Goal: Task Accomplishment & Management: Use online tool/utility

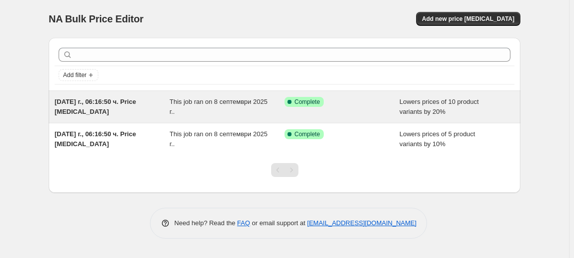
click at [250, 107] on div "This job ran on 8 септември 2025 г.." at bounding box center [227, 107] width 115 height 20
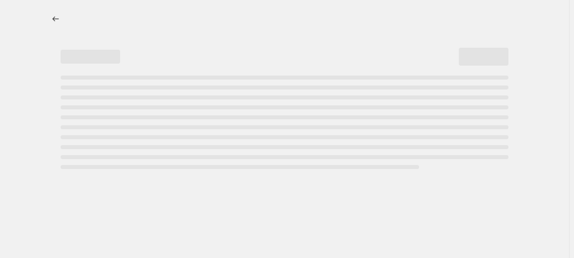
select select "percentage"
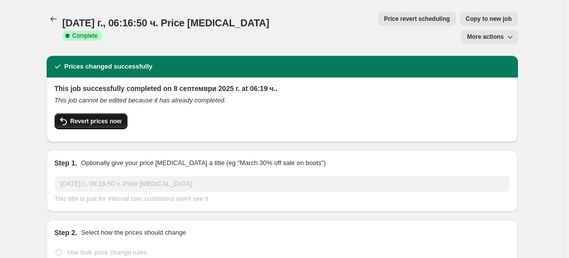
click at [94, 117] on span "Revert prices now" at bounding box center [95, 121] width 51 height 8
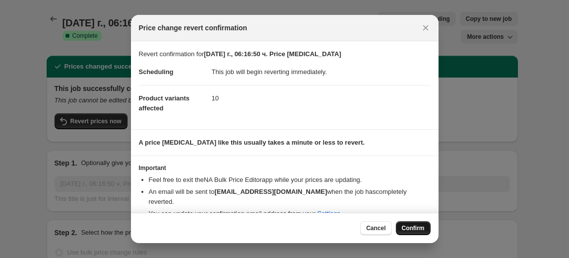
click at [418, 228] on span "Confirm" at bounding box center [413, 228] width 23 height 8
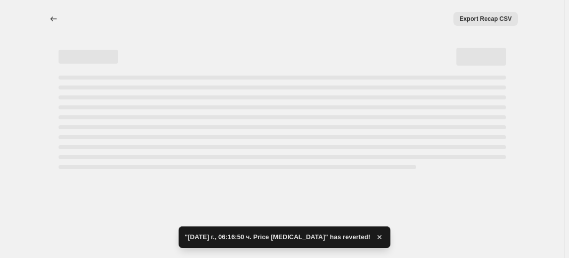
select select "percentage"
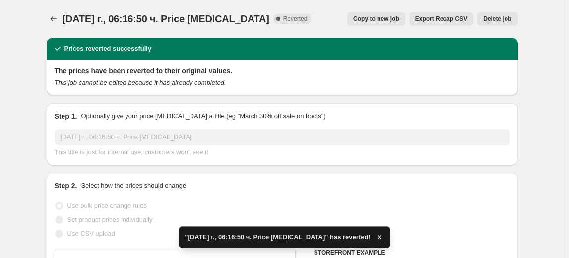
click at [508, 21] on span "Delete job" at bounding box center [498, 19] width 28 height 8
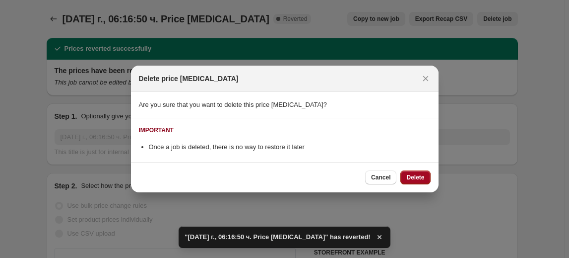
click at [418, 180] on span "Delete" at bounding box center [416, 177] width 18 height 8
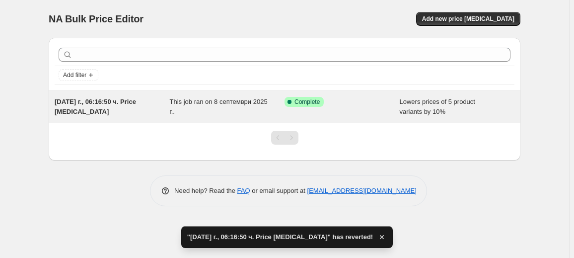
click at [266, 104] on div "This job ran on 8 септември 2025 г.." at bounding box center [227, 107] width 115 height 20
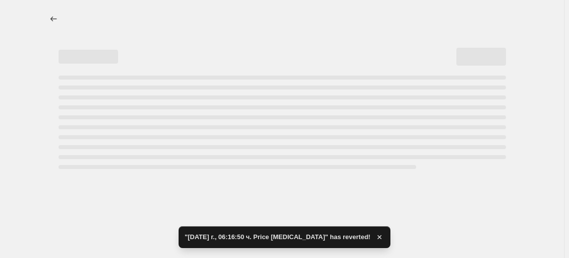
select select "percentage"
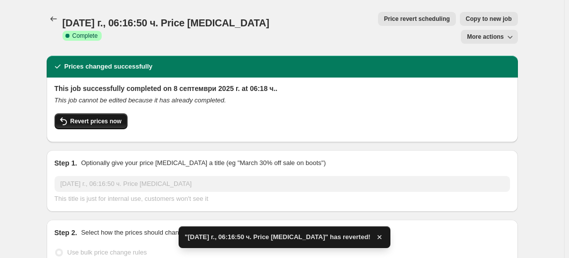
click at [116, 117] on span "Revert prices now" at bounding box center [95, 121] width 51 height 8
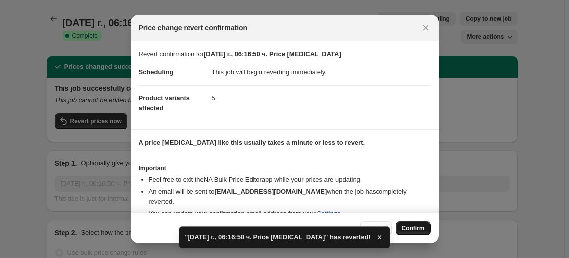
click at [414, 228] on span "Confirm" at bounding box center [413, 228] width 23 height 8
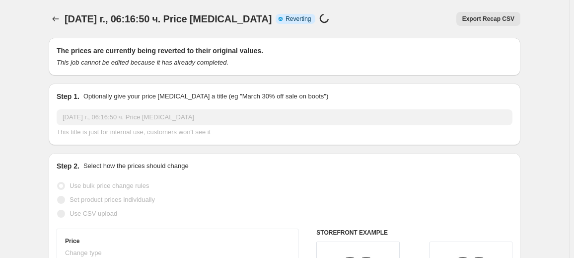
select select "percentage"
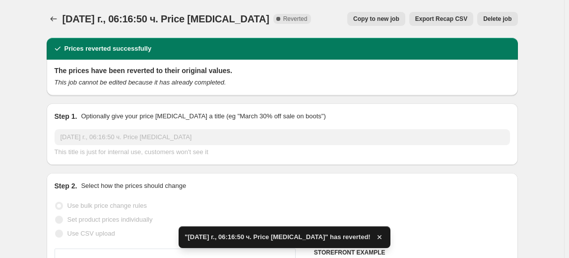
click at [504, 18] on span "Delete job" at bounding box center [498, 19] width 28 height 8
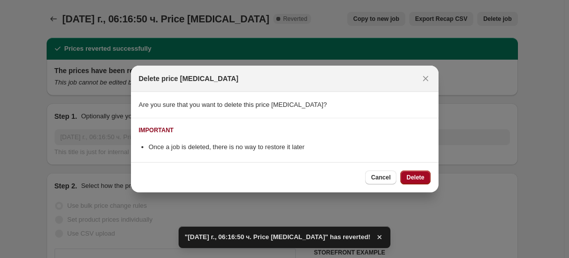
drag, startPoint x: 419, startPoint y: 172, endPoint x: 407, endPoint y: 170, distance: 12.1
click at [418, 172] on button "Delete" at bounding box center [416, 177] width 30 height 14
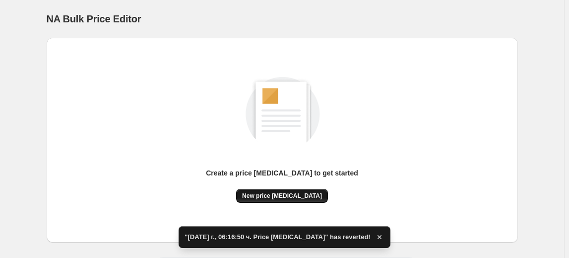
click at [288, 196] on span "New price change job" at bounding box center [282, 196] width 80 height 8
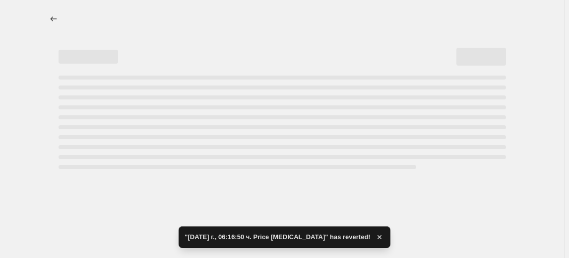
select select "percentage"
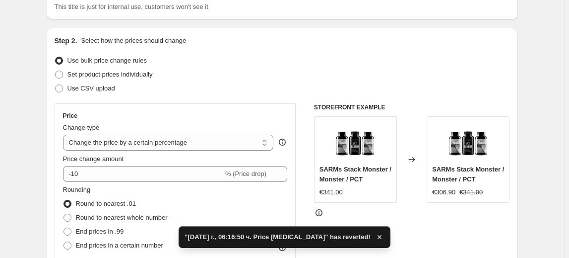
scroll to position [90, 0]
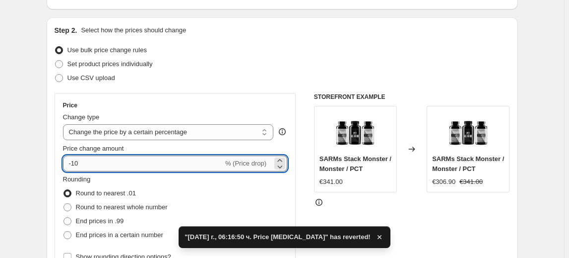
click at [78, 161] on input "-10" at bounding box center [143, 163] width 160 height 16
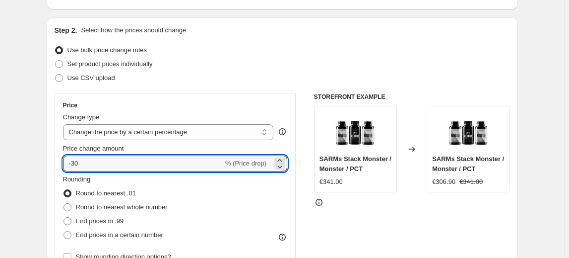
type input "-30"
click at [141, 179] on fieldset "Rounding Round to nearest .01 Round to nearest whole number End prices in .99 E…" at bounding box center [115, 208] width 105 height 68
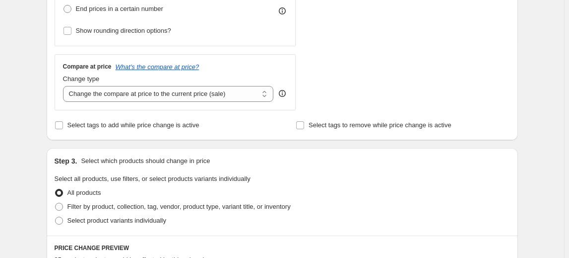
scroll to position [361, 0]
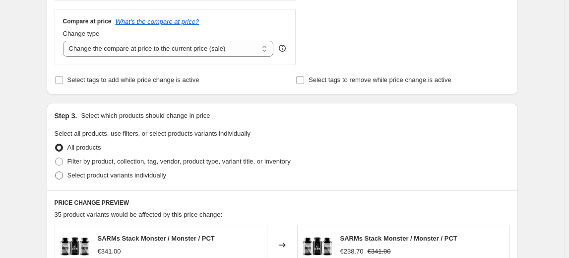
click at [125, 176] on span "Select product variants individually" at bounding box center [117, 174] width 99 height 7
click at [56, 172] on input "Select product variants individually" at bounding box center [55, 171] width 0 height 0
radio input "true"
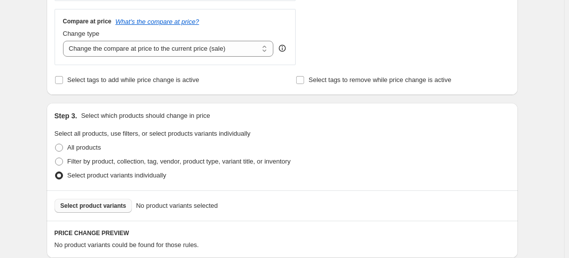
click at [102, 204] on span "Select product variants" at bounding box center [94, 206] width 66 height 8
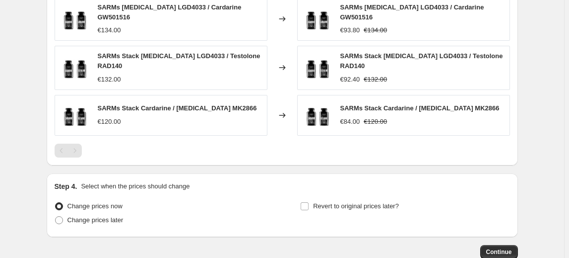
scroll to position [722, 0]
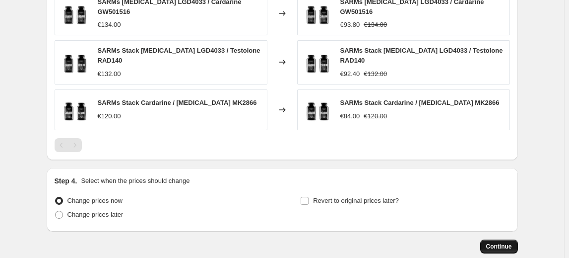
click at [499, 242] on span "Continue" at bounding box center [500, 246] width 26 height 8
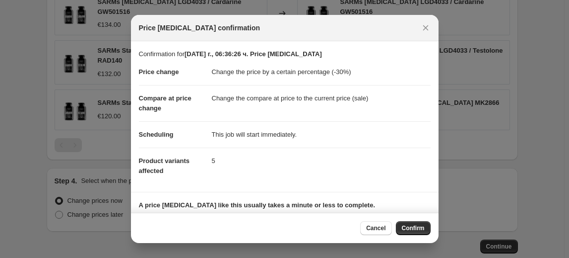
click at [412, 228] on span "Confirm" at bounding box center [413, 228] width 23 height 8
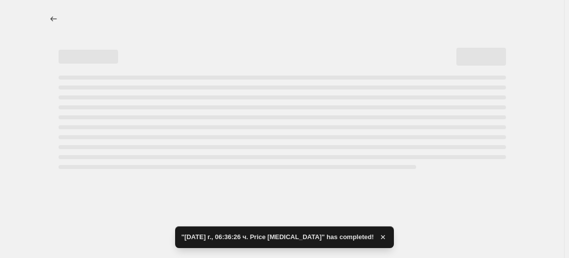
select select "percentage"
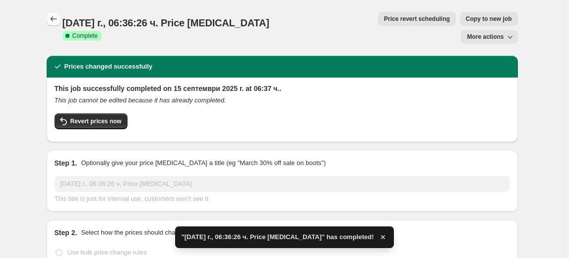
click at [56, 22] on icon "Price change jobs" at bounding box center [54, 19] width 10 height 10
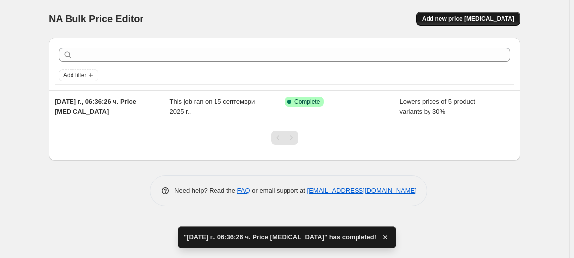
click at [449, 19] on span "Add new price change job" at bounding box center [468, 19] width 92 height 8
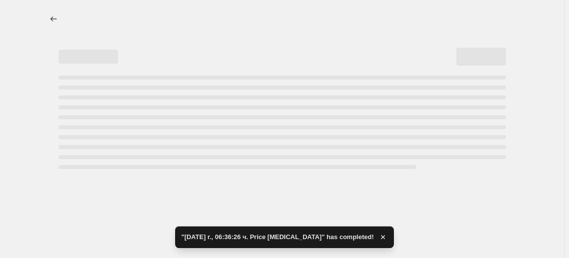
select select "percentage"
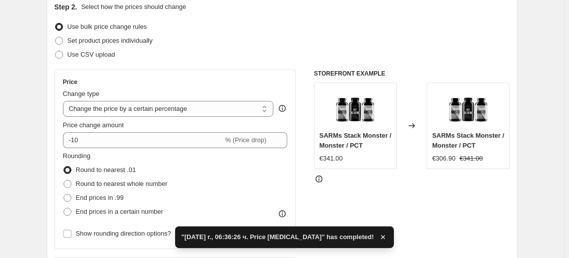
scroll to position [135, 0]
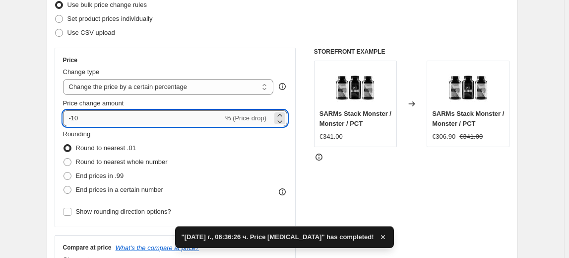
click at [76, 119] on input "-10" at bounding box center [143, 118] width 160 height 16
type input "-40"
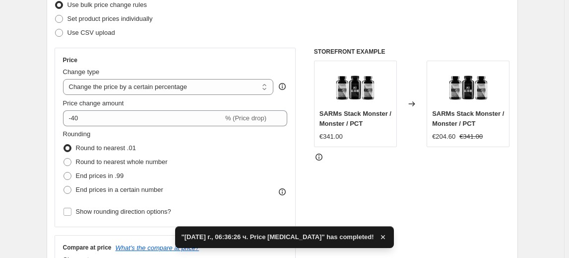
click at [123, 129] on fieldset "Rounding Round to nearest .01 Round to nearest whole number End prices in .99 E…" at bounding box center [115, 163] width 105 height 68
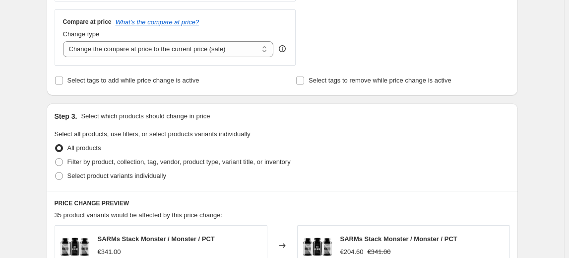
scroll to position [361, 0]
click at [94, 173] on span "Select product variants individually" at bounding box center [117, 174] width 99 height 7
click at [56, 172] on input "Select product variants individually" at bounding box center [55, 171] width 0 height 0
radio input "true"
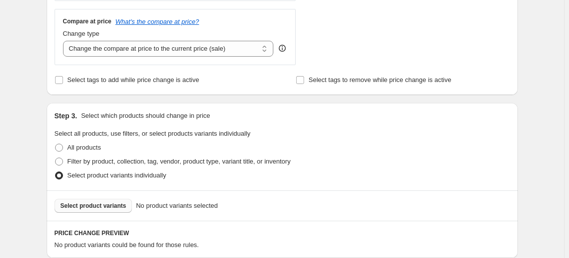
click at [83, 201] on button "Select product variants" at bounding box center [94, 206] width 78 height 14
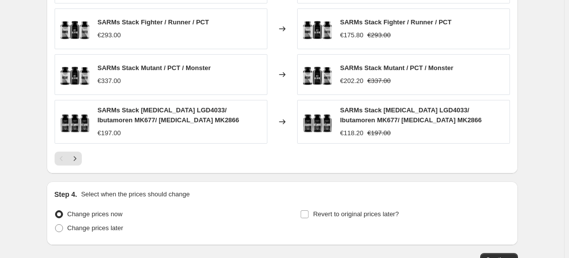
scroll to position [722, 0]
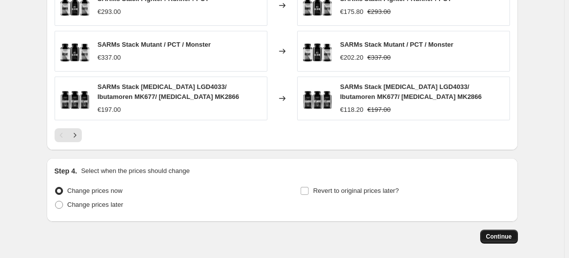
click at [504, 232] on span "Continue" at bounding box center [500, 236] width 26 height 8
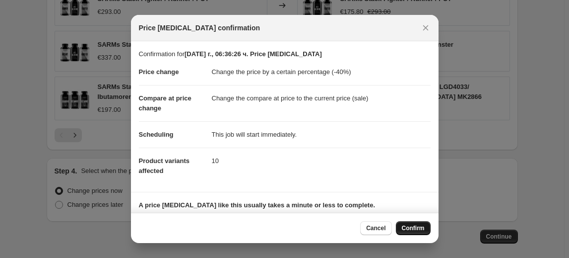
click at [411, 232] on button "Confirm" at bounding box center [413, 228] width 35 height 14
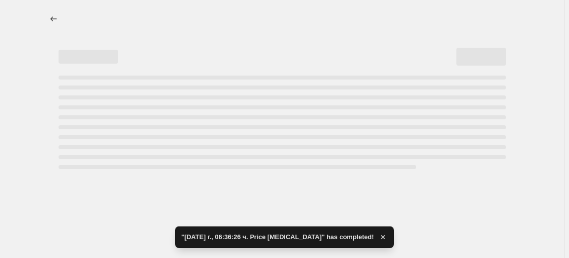
select select "percentage"
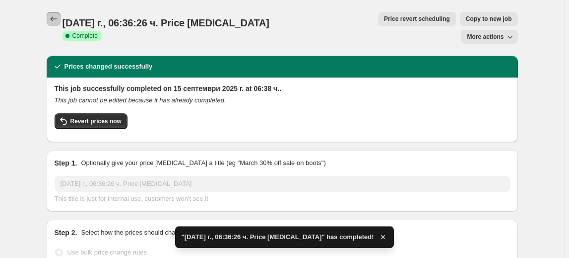
click at [53, 19] on icon "Price change jobs" at bounding box center [54, 19] width 10 height 10
